Goal: Information Seeking & Learning: Find contact information

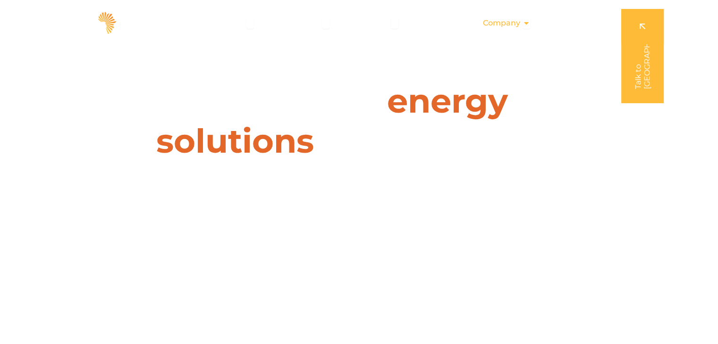
click at [525, 23] on icon "Menu" at bounding box center [526, 23] width 8 height 8
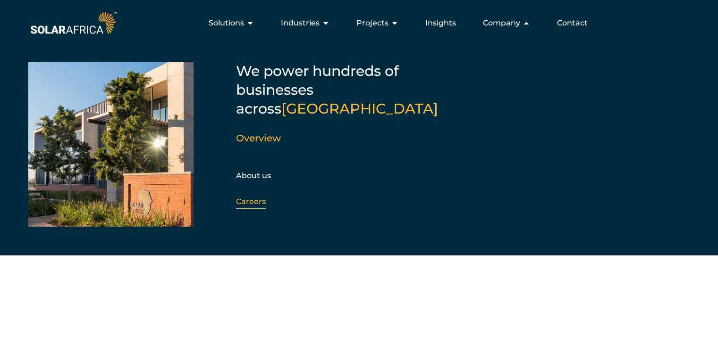
click at [255, 197] on link "Careers" at bounding box center [251, 201] width 30 height 9
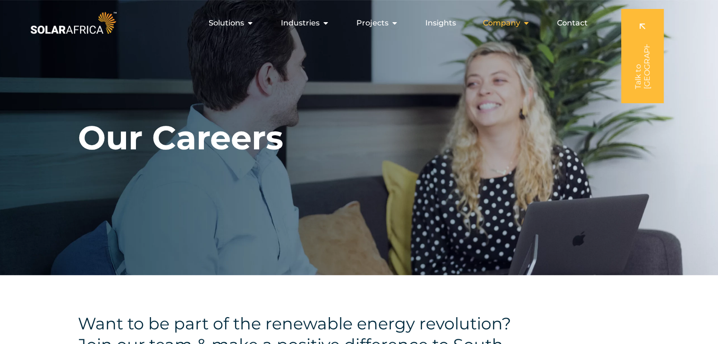
click at [528, 21] on icon "Menu" at bounding box center [526, 23] width 8 height 8
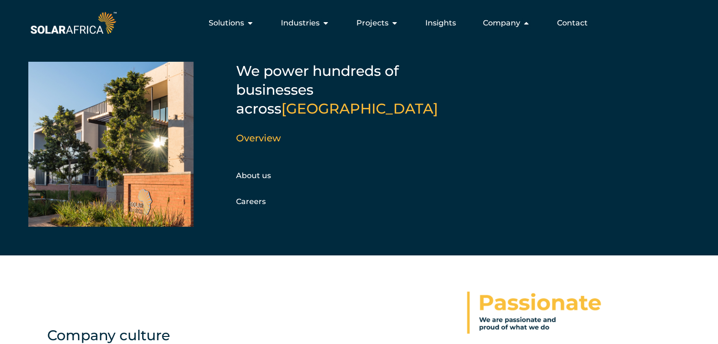
scroll to position [138, 0]
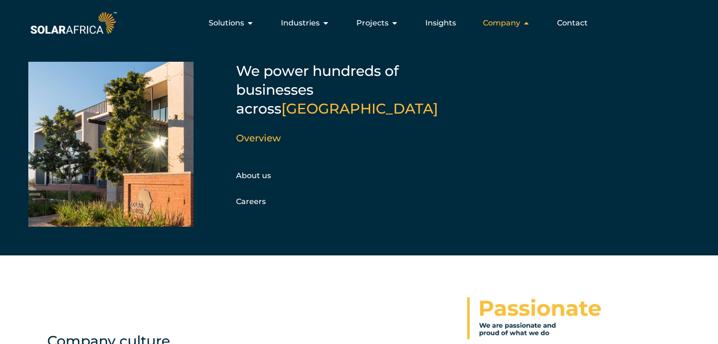
click at [525, 21] on icon "Menu" at bounding box center [526, 23] width 8 height 8
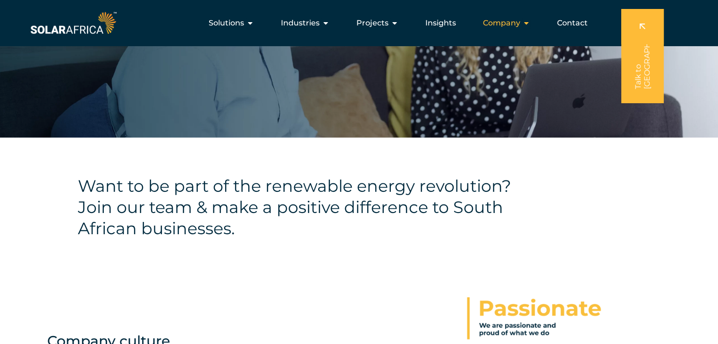
click at [525, 23] on icon "Menu" at bounding box center [526, 23] width 8 height 8
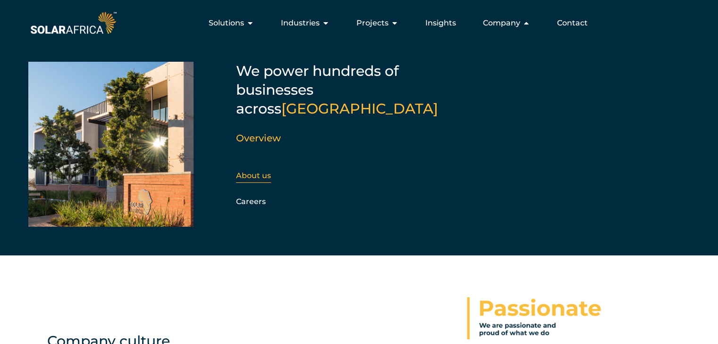
click at [263, 171] on link "About us" at bounding box center [253, 175] width 35 height 9
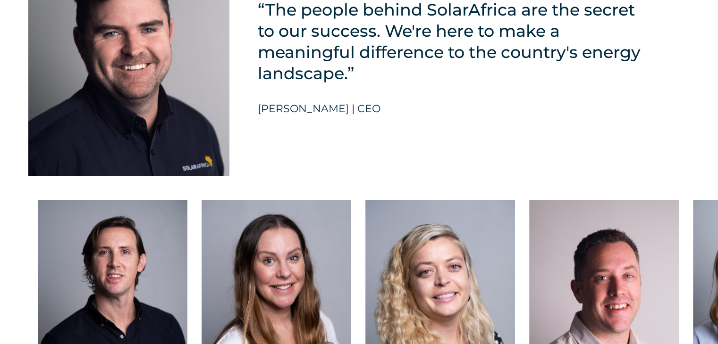
scroll to position [2350, 0]
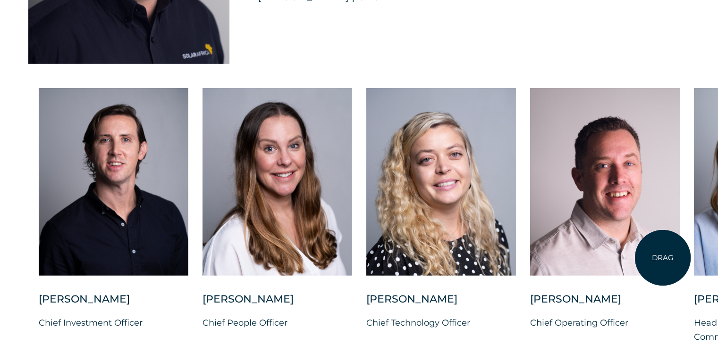
drag, startPoint x: 658, startPoint y: 236, endPoint x: 663, endPoint y: 258, distance: 22.1
click at [663, 258] on div at bounding box center [605, 182] width 150 height 188
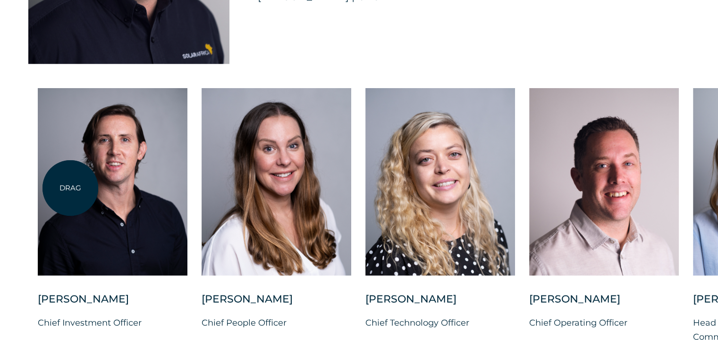
click at [70, 188] on div at bounding box center [113, 182] width 150 height 188
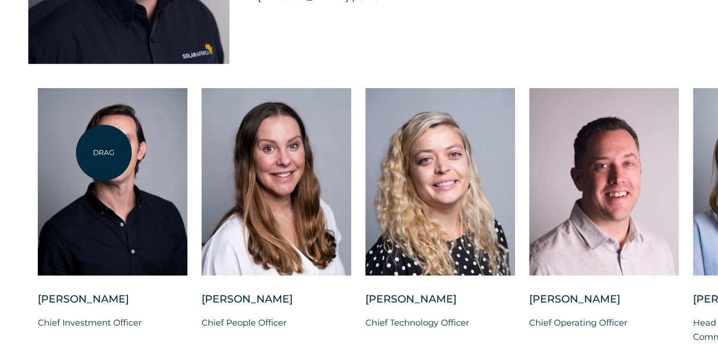
click at [104, 153] on div at bounding box center [113, 182] width 150 height 188
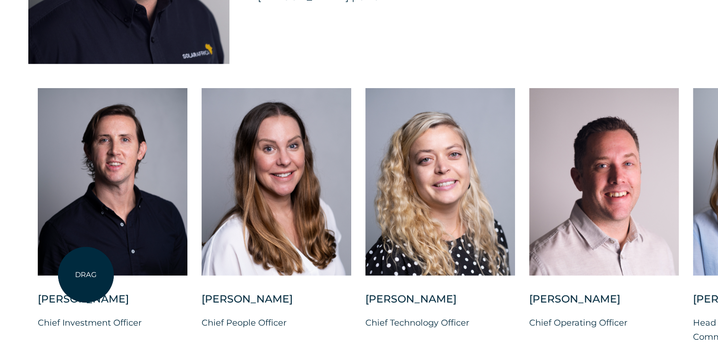
click at [85, 276] on div at bounding box center [113, 190] width 150 height 204
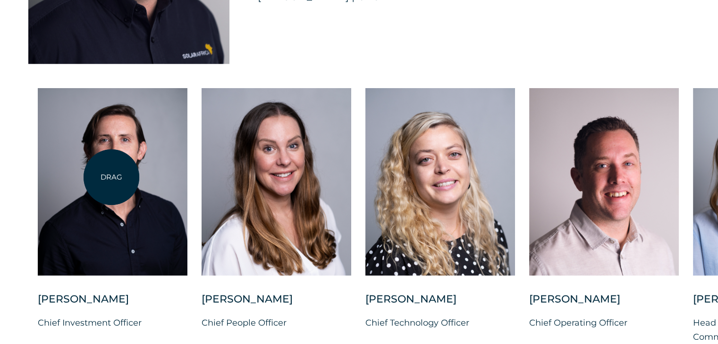
click at [111, 177] on div at bounding box center [113, 182] width 150 height 188
click at [111, 180] on div at bounding box center [113, 182] width 150 height 188
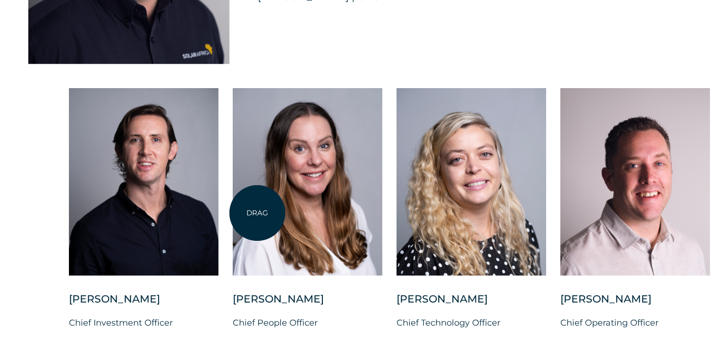
drag, startPoint x: 155, startPoint y: 233, endPoint x: 262, endPoint y: 212, distance: 109.6
click at [264, 212] on div "Charl Alheit Chief Investment Officer Candice Seggie Chief People Officer Suné …" at bounding box center [723, 223] width 1385 height 271
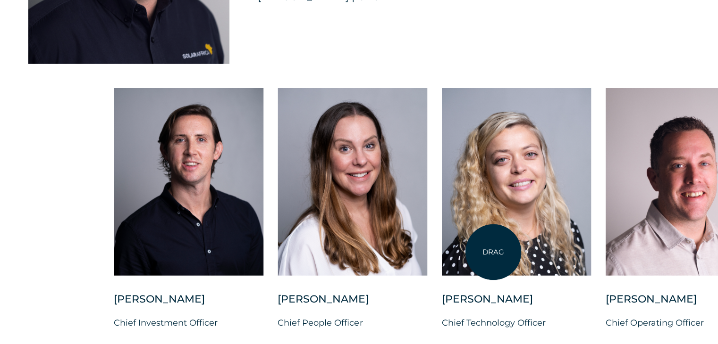
drag, startPoint x: 34, startPoint y: 246, endPoint x: 464, endPoint y: 249, distance: 430.4
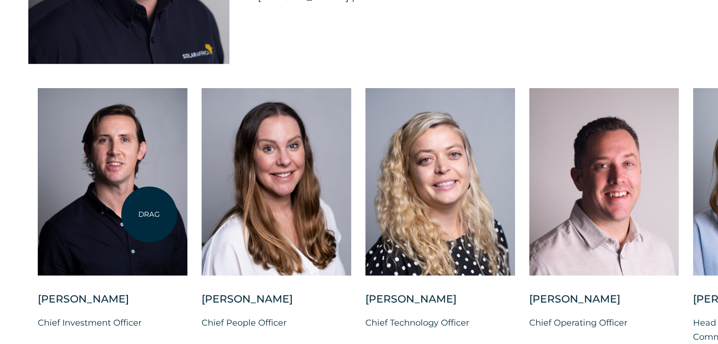
click at [149, 215] on div at bounding box center [113, 182] width 150 height 188
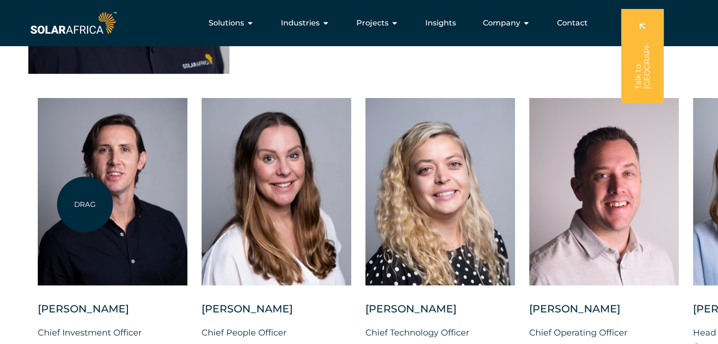
click at [85, 205] on div at bounding box center [113, 192] width 150 height 188
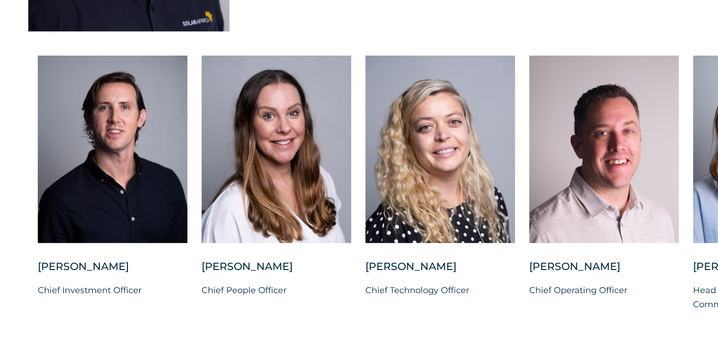
scroll to position [2426, 0]
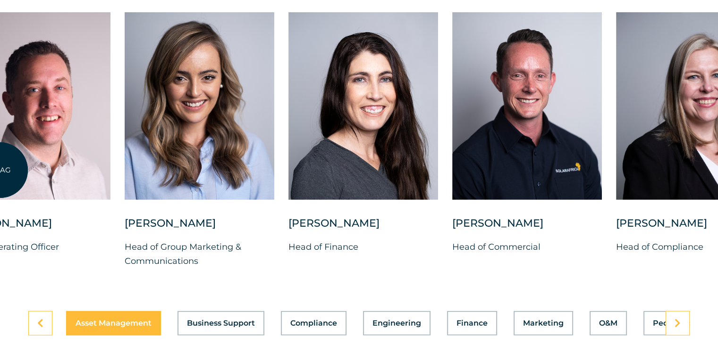
drag, startPoint x: 568, startPoint y: 148, endPoint x: 0, endPoint y: 170, distance: 568.6
click at [0, 170] on div at bounding box center [36, 106] width 150 height 188
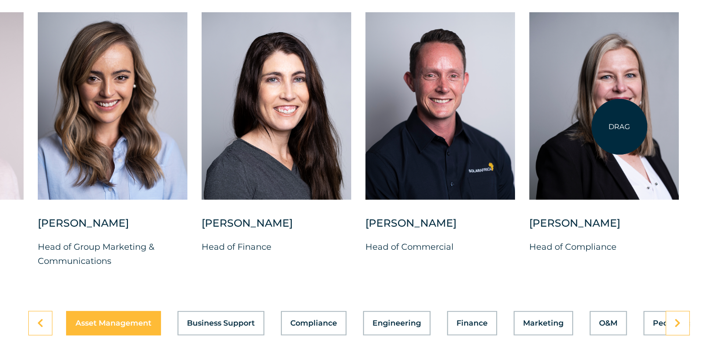
click at [619, 127] on div at bounding box center [604, 106] width 150 height 188
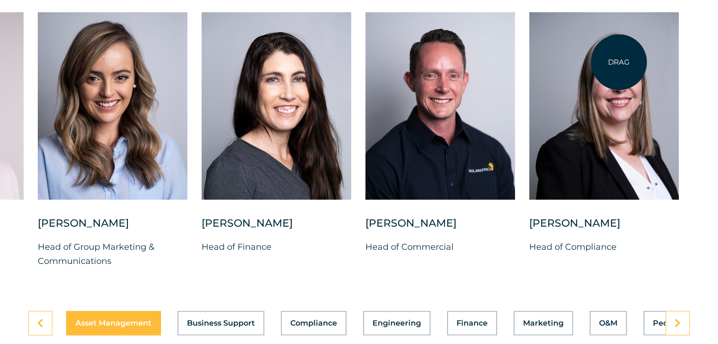
click at [619, 62] on div at bounding box center [604, 106] width 150 height 188
click at [619, 66] on div at bounding box center [604, 106] width 150 height 188
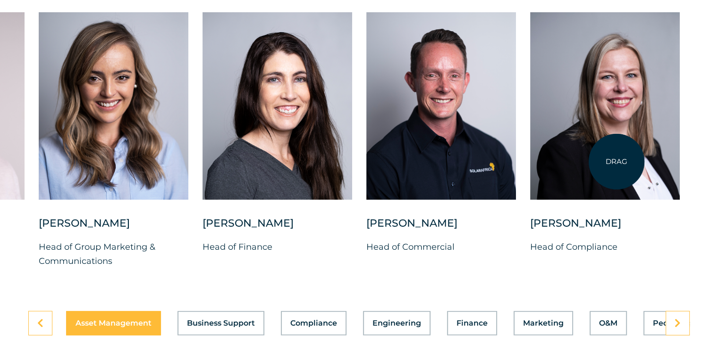
click at [616, 162] on div at bounding box center [605, 106] width 150 height 188
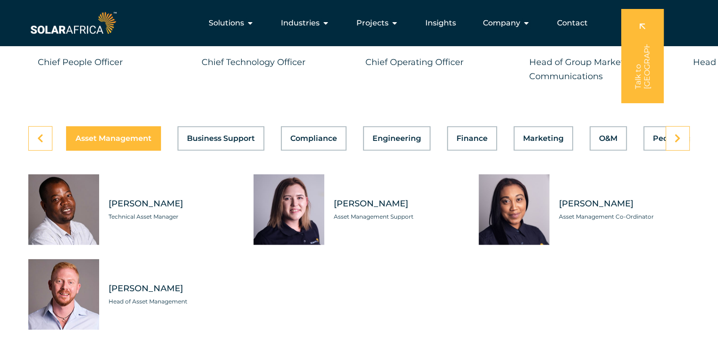
scroll to position [2573, 0]
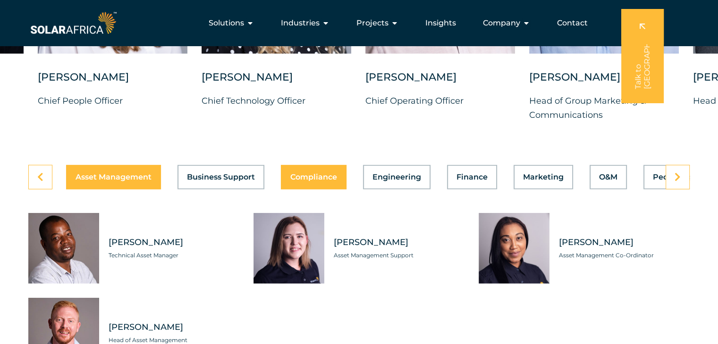
click at [314, 174] on span "Compliance" at bounding box center [313, 178] width 47 height 8
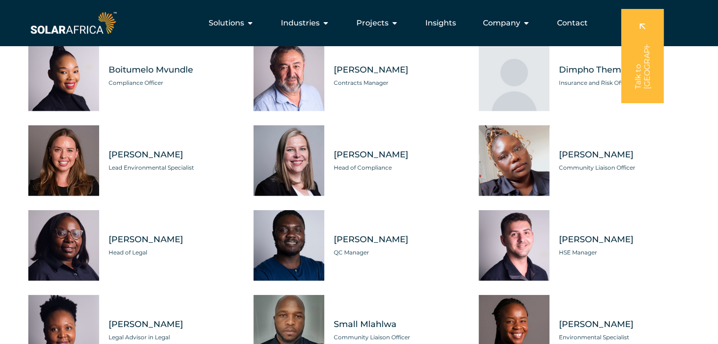
scroll to position [2741, 0]
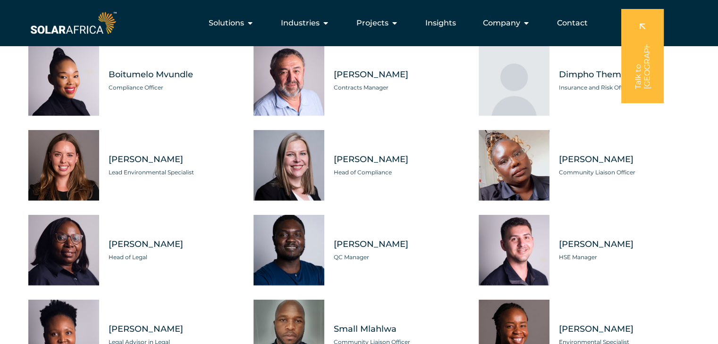
click at [302, 159] on div "Tabs. Open items with Enter or Space, close with Escape and navigate using the …" at bounding box center [288, 165] width 71 height 71
click at [376, 154] on span "[PERSON_NAME]" at bounding box center [399, 160] width 131 height 12
drag, startPoint x: 330, startPoint y: 151, endPoint x: 404, endPoint y: 152, distance: 74.1
click at [404, 152] on div "Karen Potgieter Head of Compliance" at bounding box center [394, 165] width 140 height 71
copy span "[PERSON_NAME]"
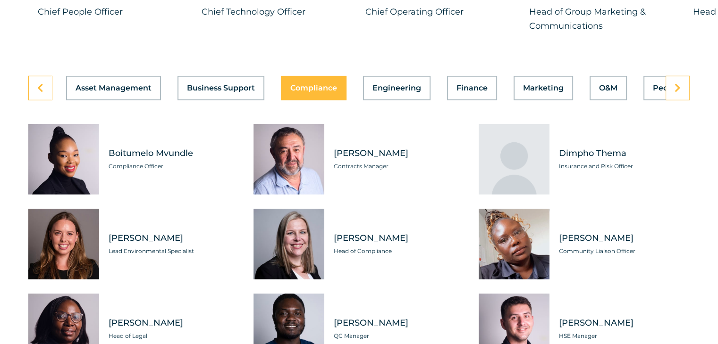
scroll to position [2721, 0]
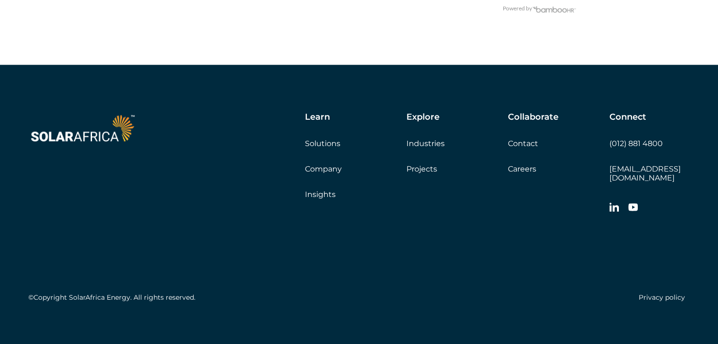
scroll to position [2104, 0]
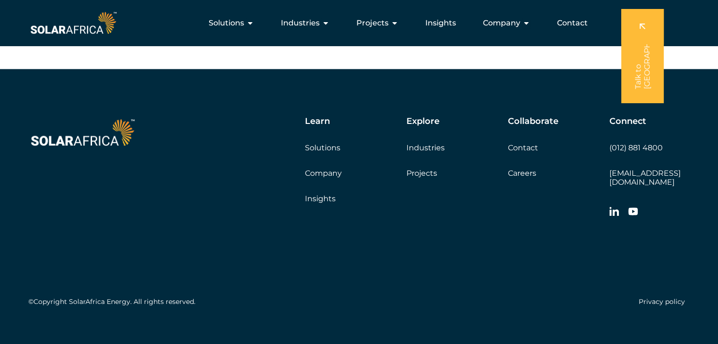
click at [515, 174] on link "Careers" at bounding box center [522, 173] width 28 height 9
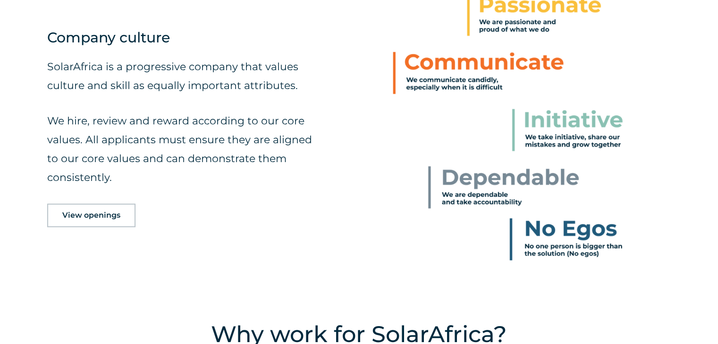
click at [83, 219] on link "View openings" at bounding box center [91, 216] width 88 height 24
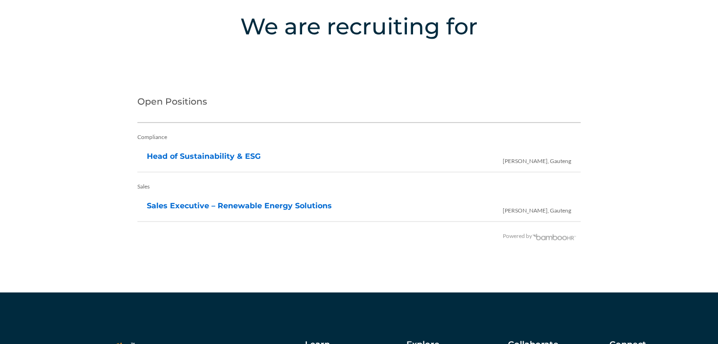
scroll to position [1880, 0]
click at [206, 158] on link "Head of Sustainability & ESG" at bounding box center [204, 156] width 114 height 9
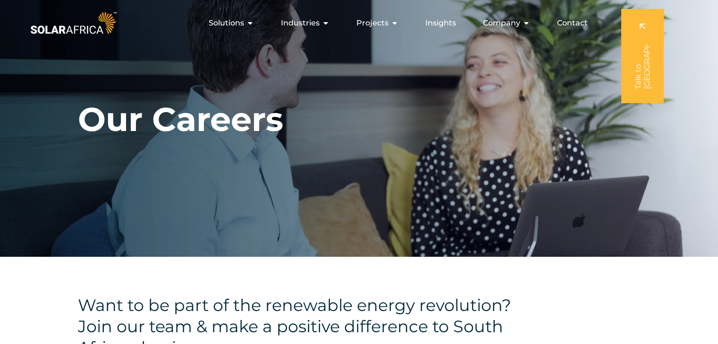
scroll to position [0, 0]
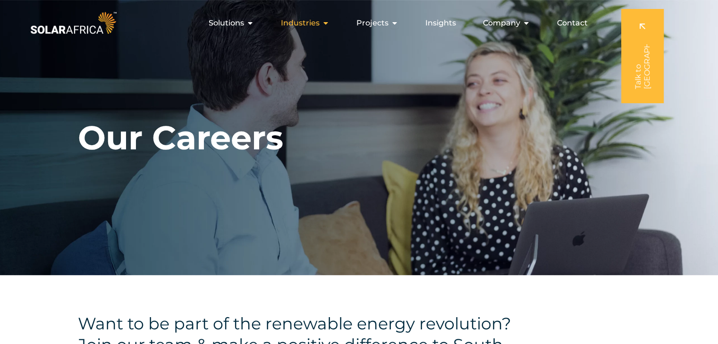
click at [317, 25] on span "Industries" at bounding box center [300, 22] width 39 height 11
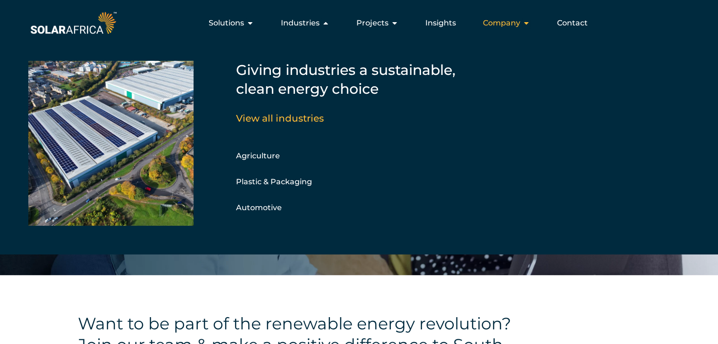
click at [528, 24] on icon "Menu" at bounding box center [526, 23] width 8 height 8
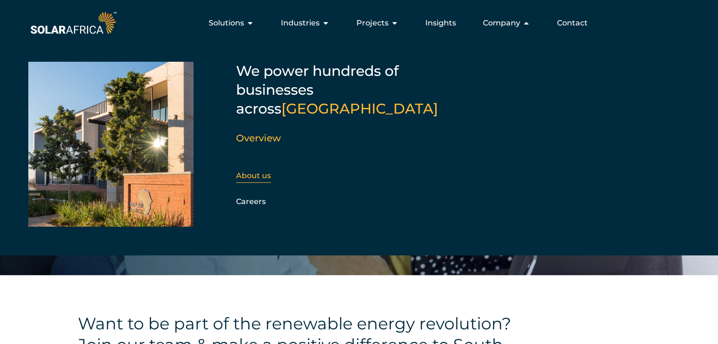
click at [259, 171] on link "About us" at bounding box center [253, 175] width 35 height 9
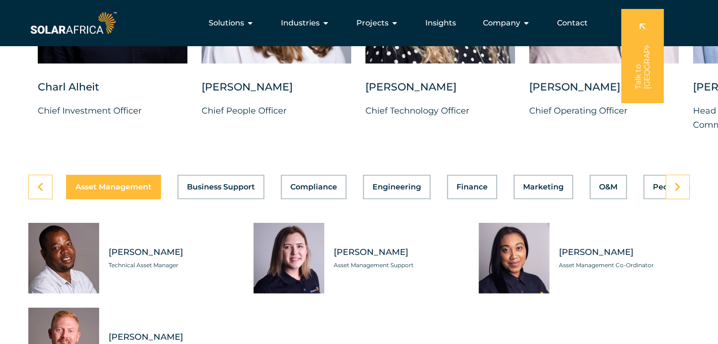
scroll to position [2559, 0]
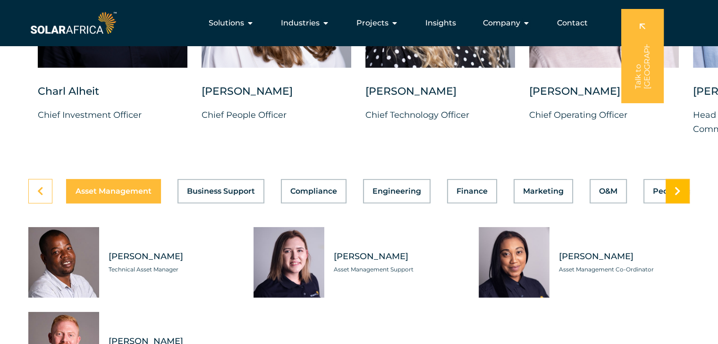
click at [677, 187] on icon at bounding box center [677, 191] width 6 height 9
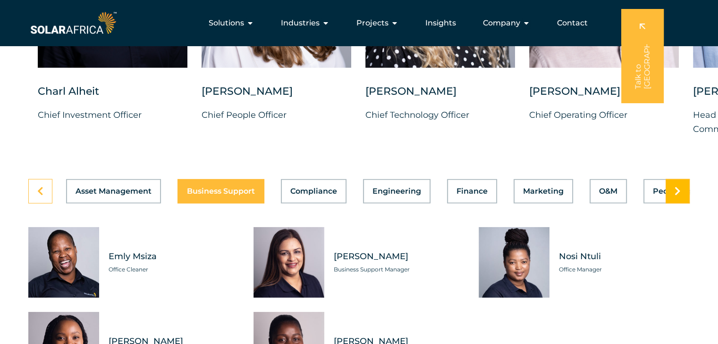
click at [677, 187] on icon at bounding box center [677, 191] width 6 height 9
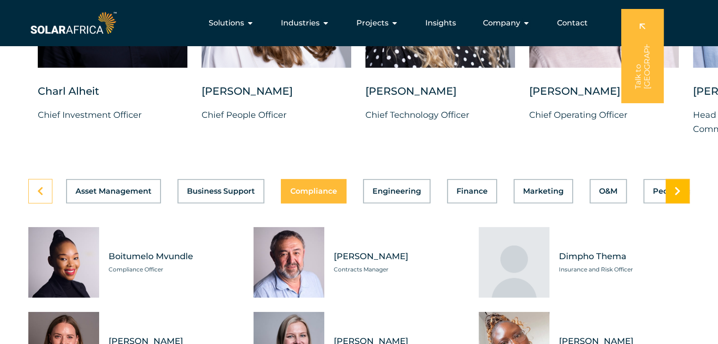
click at [677, 187] on icon at bounding box center [677, 191] width 6 height 9
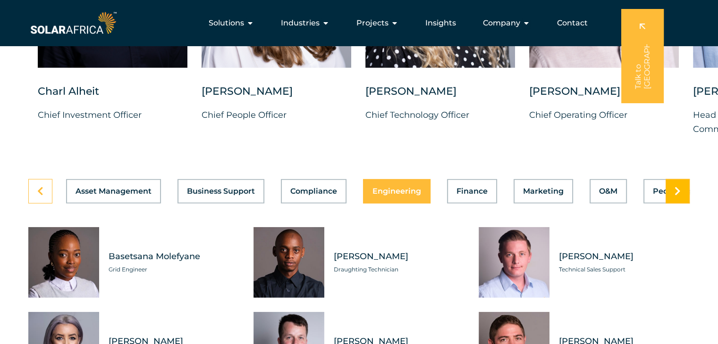
click at [678, 187] on icon at bounding box center [677, 191] width 6 height 9
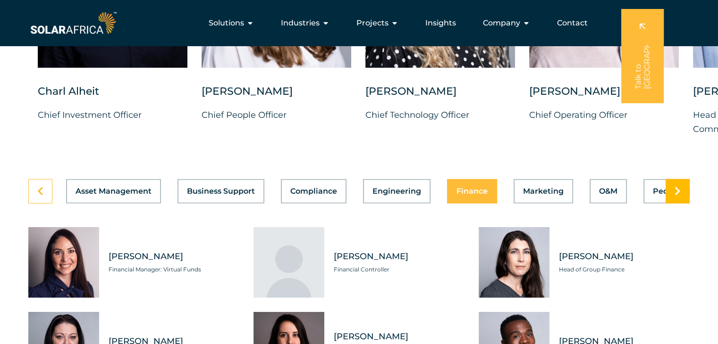
click at [678, 187] on icon at bounding box center [677, 191] width 6 height 9
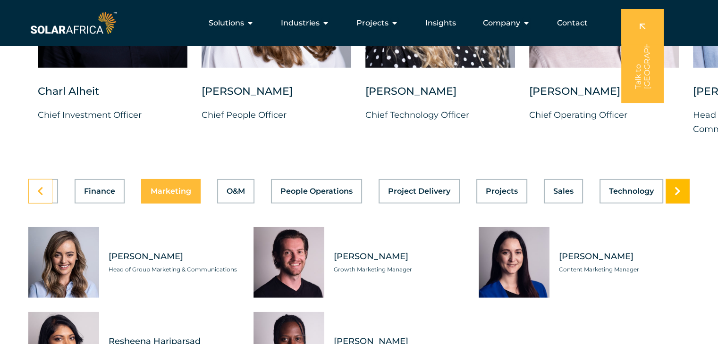
scroll to position [0, 377]
click at [678, 187] on icon at bounding box center [677, 191] width 6 height 9
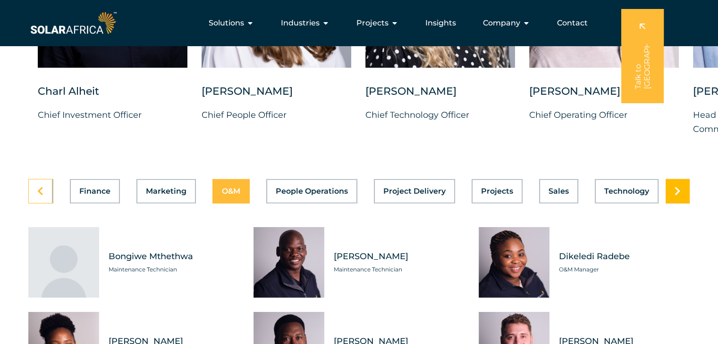
click at [678, 187] on icon at bounding box center [677, 191] width 6 height 9
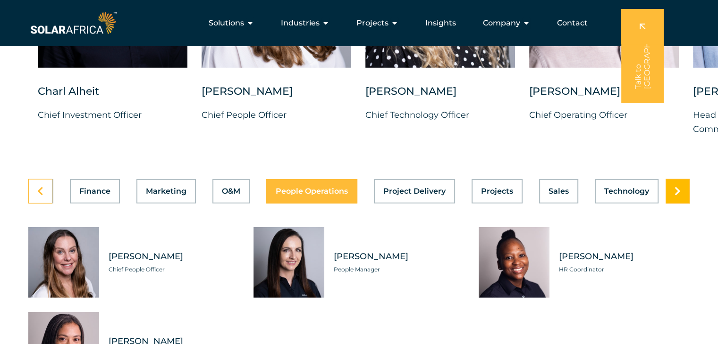
click at [678, 187] on icon at bounding box center [677, 191] width 6 height 9
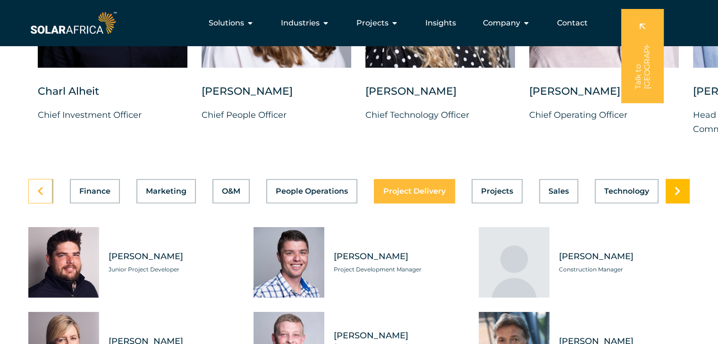
click at [678, 187] on icon at bounding box center [677, 191] width 6 height 9
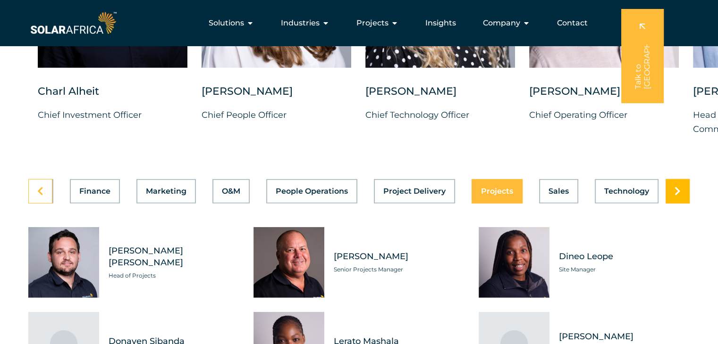
click at [678, 187] on icon at bounding box center [677, 191] width 6 height 9
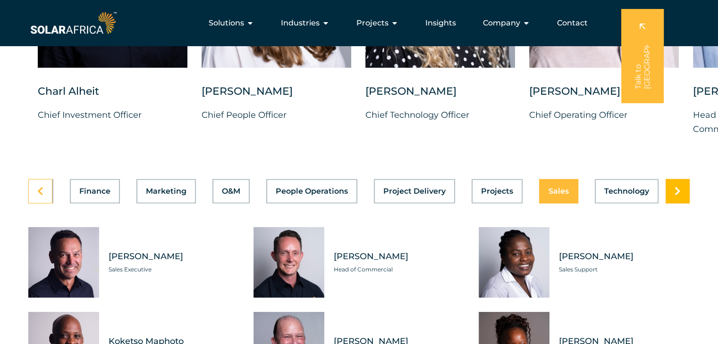
click at [677, 187] on icon at bounding box center [677, 191] width 6 height 9
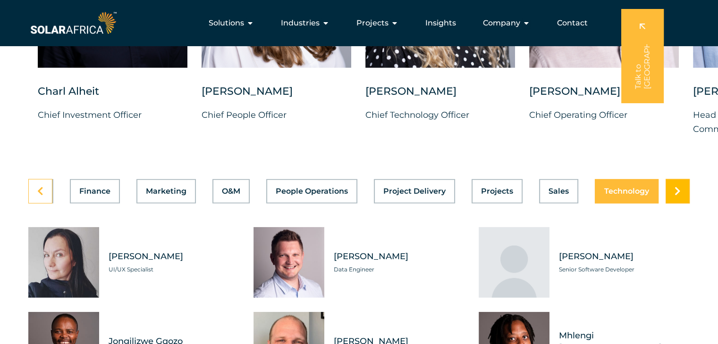
click at [677, 187] on icon at bounding box center [677, 191] width 6 height 9
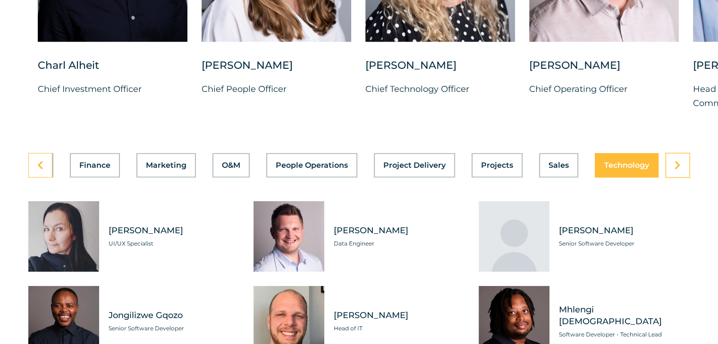
scroll to position [2598, 0]
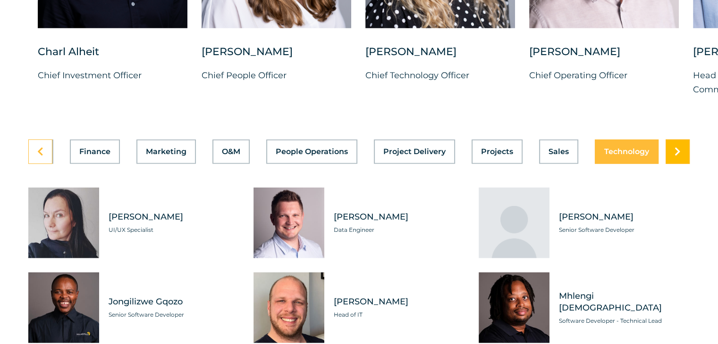
click at [675, 150] on link at bounding box center [677, 152] width 24 height 25
click at [38, 147] on icon at bounding box center [40, 151] width 6 height 9
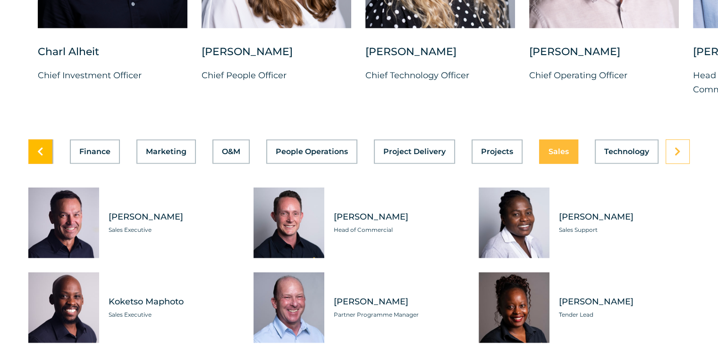
scroll to position [0, 377]
click at [39, 147] on icon at bounding box center [40, 151] width 6 height 9
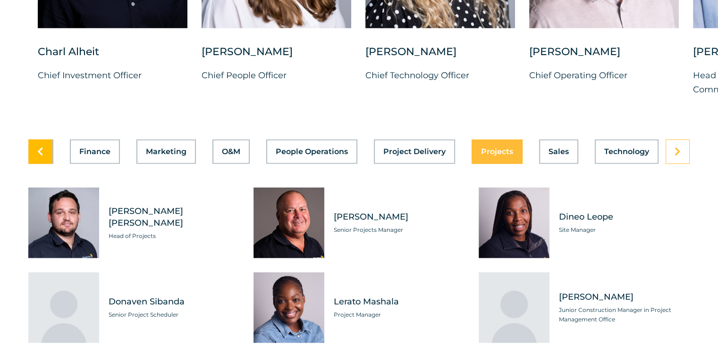
click at [39, 147] on icon at bounding box center [40, 151] width 6 height 9
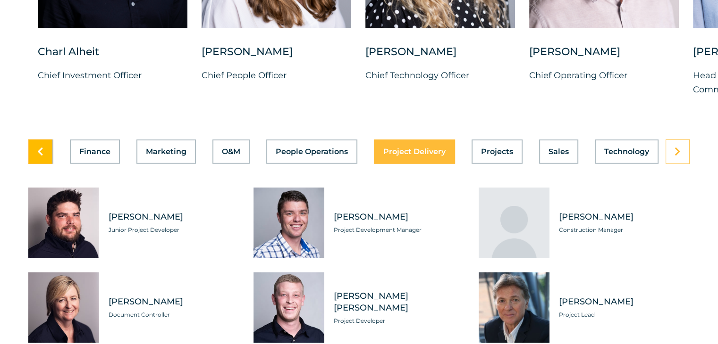
click at [39, 147] on icon at bounding box center [40, 151] width 6 height 9
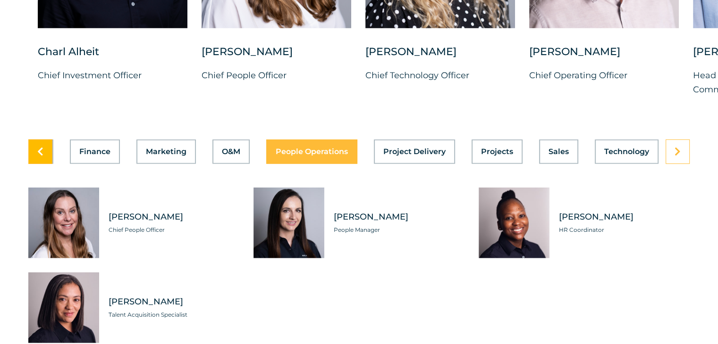
click at [39, 147] on icon at bounding box center [40, 151] width 6 height 9
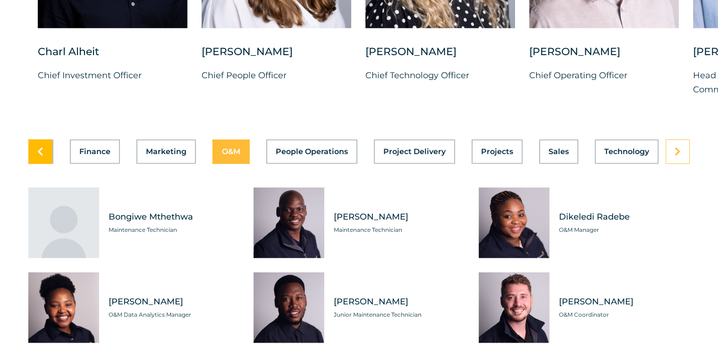
click at [39, 147] on icon at bounding box center [40, 151] width 6 height 9
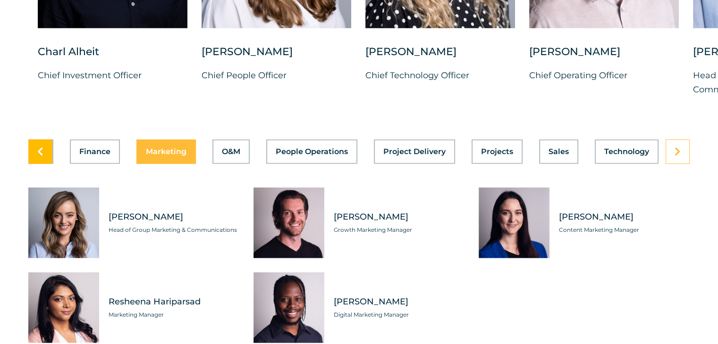
click at [39, 147] on icon at bounding box center [40, 151] width 6 height 9
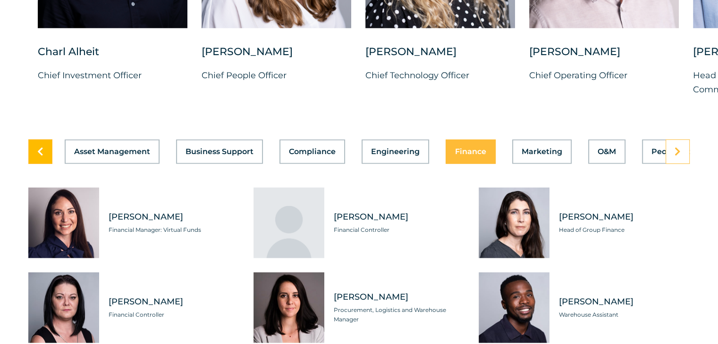
scroll to position [0, 0]
click at [39, 147] on icon at bounding box center [40, 151] width 6 height 9
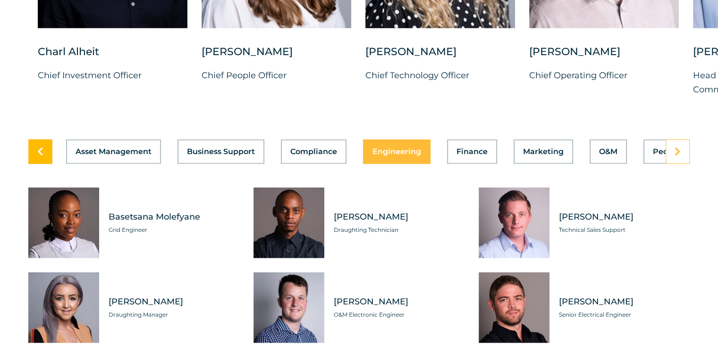
click at [39, 147] on icon at bounding box center [40, 151] width 6 height 9
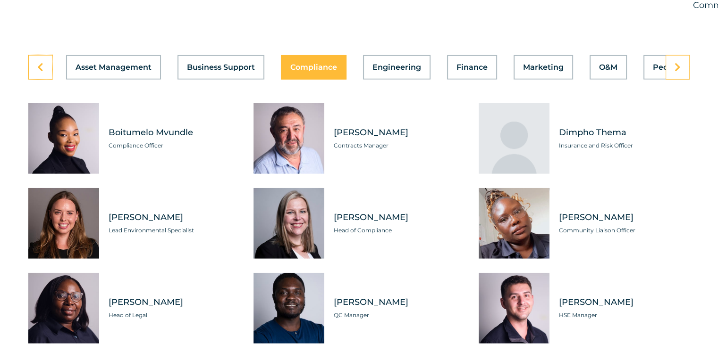
scroll to position [2692, 0]
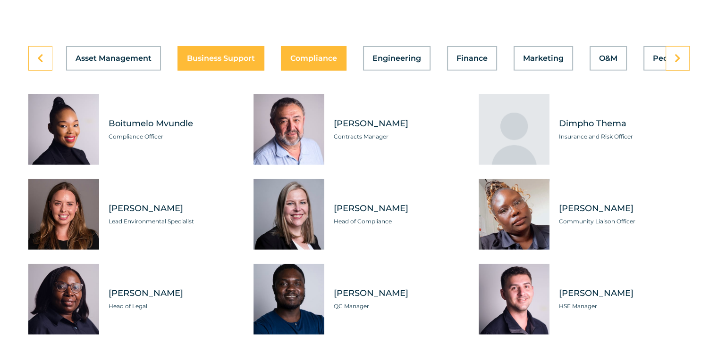
click at [221, 55] on span "Business Support" at bounding box center [221, 59] width 68 height 8
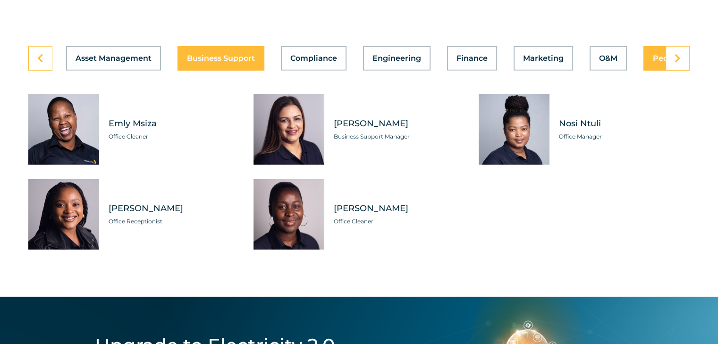
click at [653, 55] on div "Asset Management Business Support Compliance Engineering Finance Marketing O&M …" at bounding box center [358, 58] width 661 height 25
click at [653, 55] on button "People Operations" at bounding box center [688, 58] width 91 height 25
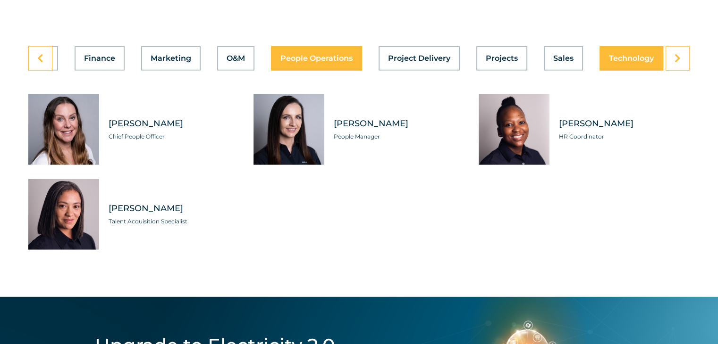
scroll to position [0, 377]
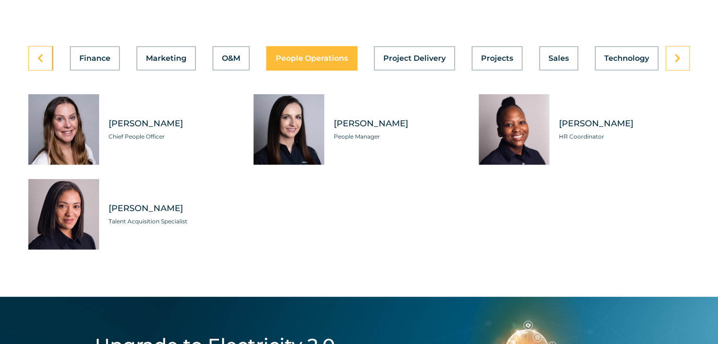
click at [155, 203] on span "[PERSON_NAME]" at bounding box center [174, 209] width 131 height 12
drag, startPoint x: 194, startPoint y: 199, endPoint x: 100, endPoint y: 202, distance: 94.4
click at [97, 206] on div "[PERSON_NAME] Talent Acquisition Specialist" at bounding box center [133, 214] width 211 height 71
copy div "[PERSON_NAME]"
